Goal: Information Seeking & Learning: Find contact information

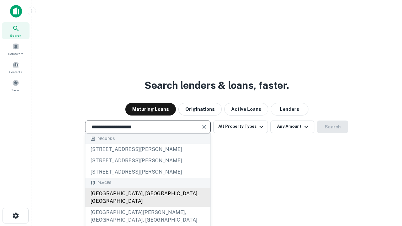
click at [148, 207] on div "[GEOGRAPHIC_DATA], [GEOGRAPHIC_DATA], [GEOGRAPHIC_DATA]" at bounding box center [147, 197] width 125 height 19
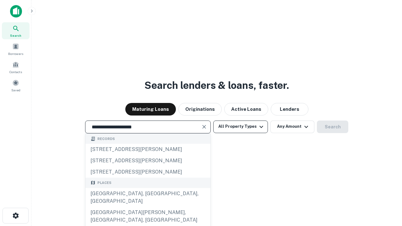
type input "**********"
click at [241, 127] on button "All Property Types" at bounding box center [240, 127] width 55 height 13
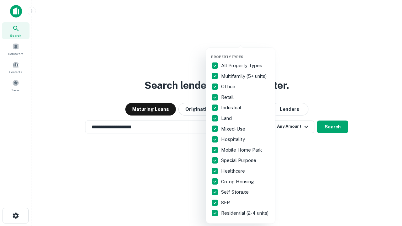
click at [246, 53] on button "button" at bounding box center [245, 53] width 69 height 0
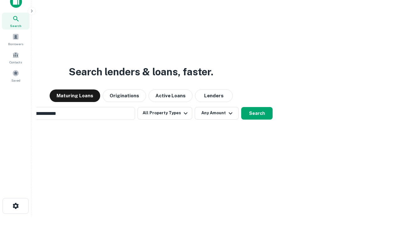
scroll to position [45, 178]
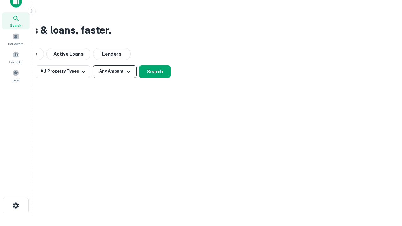
click at [115, 71] on button "Any Amount" at bounding box center [115, 71] width 44 height 13
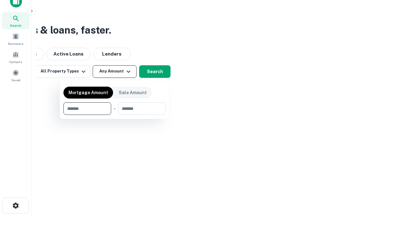
type input "*******"
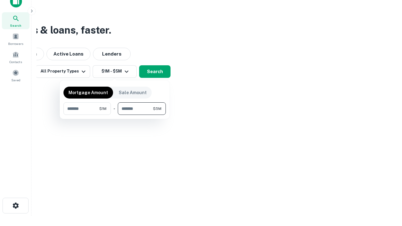
type input "*******"
click at [115, 115] on button "button" at bounding box center [114, 115] width 102 height 0
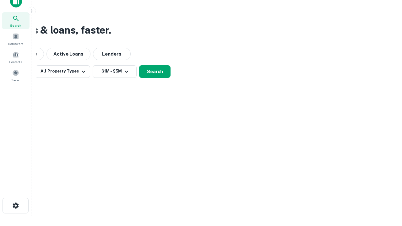
scroll to position [4, 116]
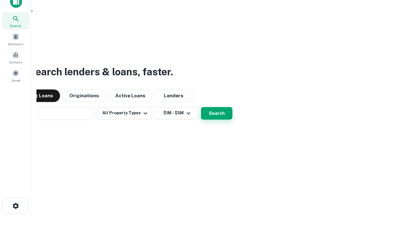
click at [201, 107] on button "Search" at bounding box center [216, 113] width 31 height 13
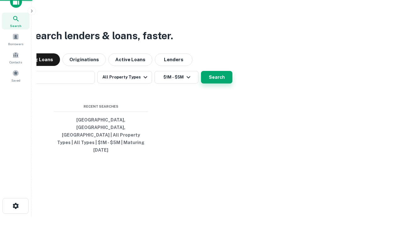
scroll to position [17, 178]
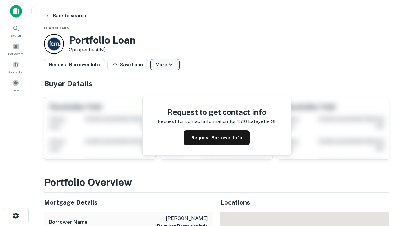
click at [165, 65] on button "More" at bounding box center [165, 64] width 29 height 11
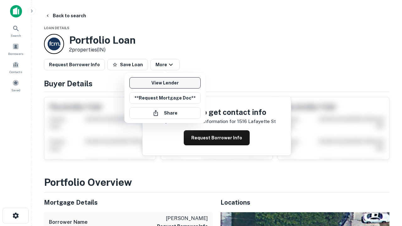
click at [165, 83] on link "View Lender" at bounding box center [164, 82] width 71 height 11
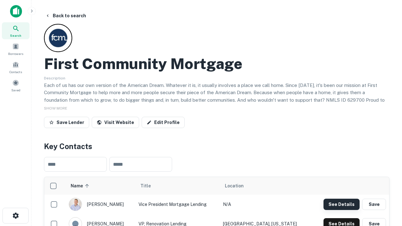
click at [342, 204] on button "See Details" at bounding box center [342, 204] width 36 height 11
click at [15, 216] on icon "button" at bounding box center [16, 216] width 8 height 8
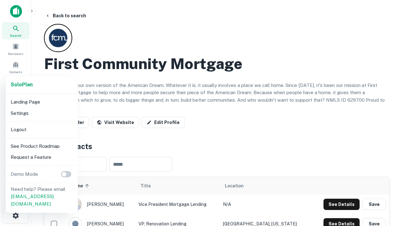
click at [41, 129] on li "Logout" at bounding box center [41, 129] width 67 height 11
